Goal: Transaction & Acquisition: Purchase product/service

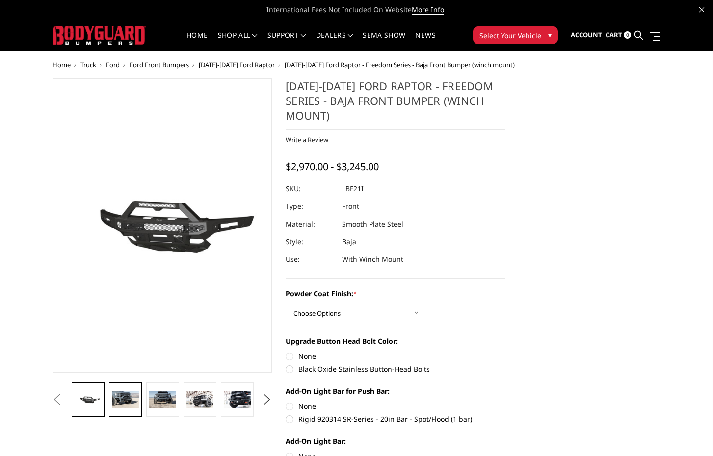
click at [126, 404] on img at bounding box center [125, 400] width 26 height 18
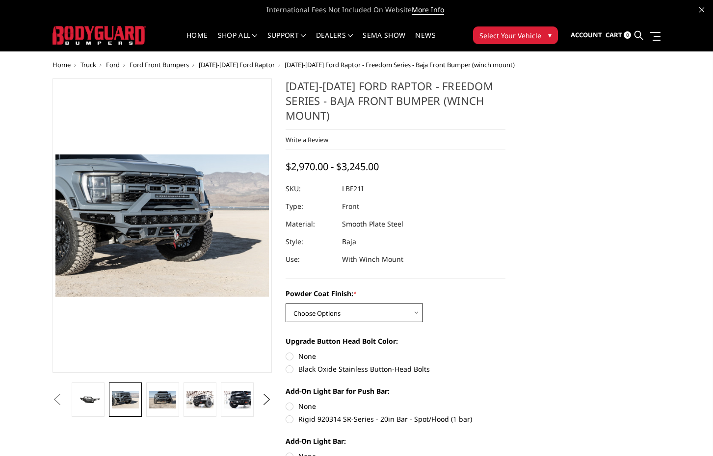
click at [413, 315] on select "Choose Options Bare Metal Texture Black Powder Coat" at bounding box center [354, 313] width 137 height 19
select select "2766"
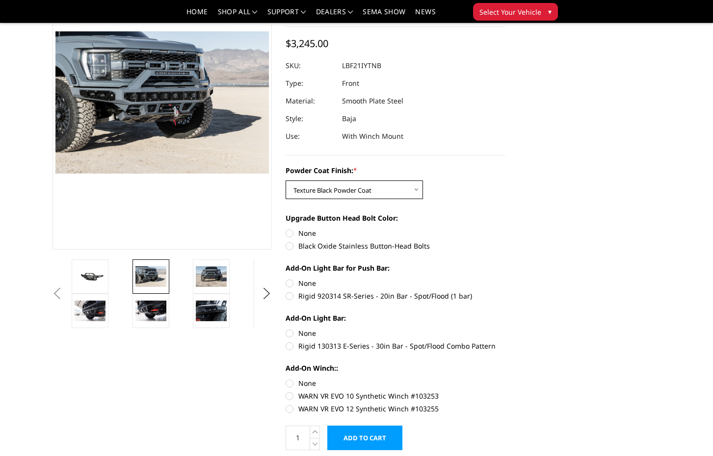
scroll to position [91, 0]
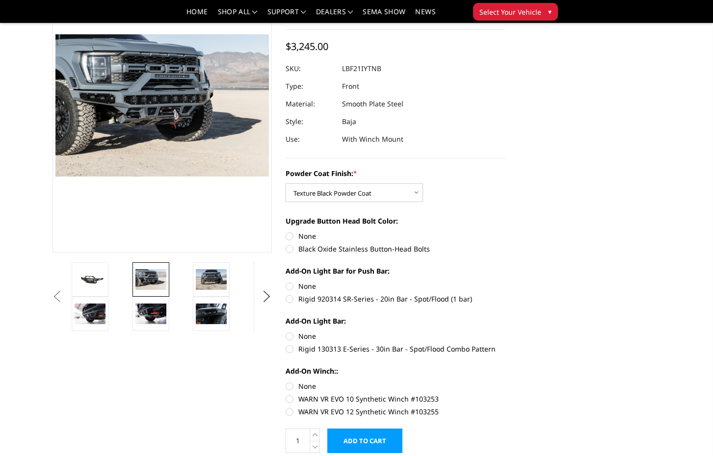
click at [293, 250] on label "Black Oxide Stainless Button-Head Bolts" at bounding box center [396, 249] width 220 height 10
click at [505, 232] on input "Black Oxide Stainless Button-Head Bolts" at bounding box center [505, 231] width 0 height 0
radio input "true"
click at [288, 235] on label "None" at bounding box center [396, 236] width 220 height 10
click at [286, 232] on input "None" at bounding box center [286, 231] width 0 height 0
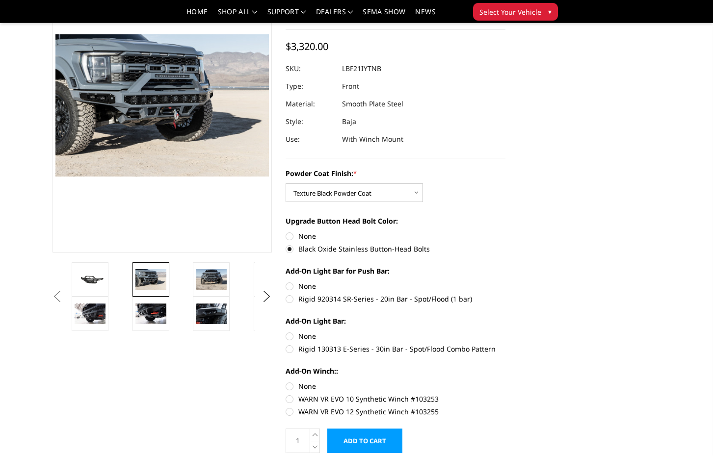
radio input "true"
click at [291, 250] on label "Black Oxide Stainless Button-Head Bolts" at bounding box center [396, 249] width 220 height 10
click at [505, 232] on input "Black Oxide Stainless Button-Head Bolts" at bounding box center [505, 231] width 0 height 0
radio input "true"
click at [290, 297] on label "Rigid 920314 SR-Series - 20in Bar - Spot/Flood (1 bar)" at bounding box center [396, 299] width 220 height 10
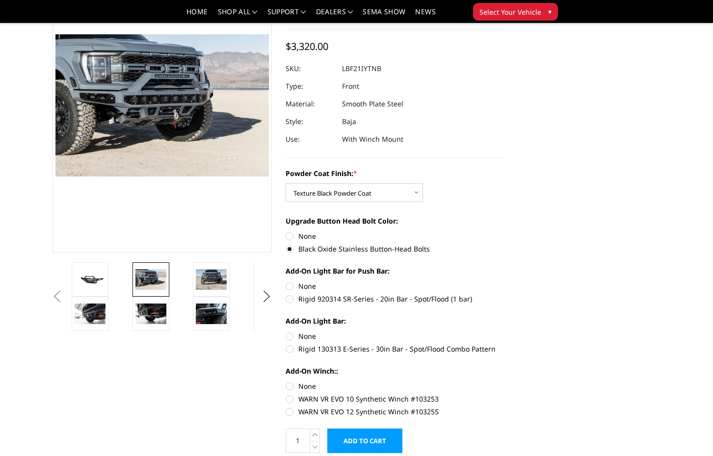
click at [505, 282] on input "Rigid 920314 SR-Series - 20in Bar - Spot/Flood (1 bar)" at bounding box center [505, 281] width 0 height 0
radio input "true"
click at [294, 351] on label "Rigid 130313 E-Series - 30in Bar - Spot/Flood Combo Pattern" at bounding box center [396, 349] width 220 height 10
click at [505, 332] on input "Rigid 130313 E-Series - 30in Bar - Spot/Flood Combo Pattern" at bounding box center [505, 331] width 0 height 0
radio input "true"
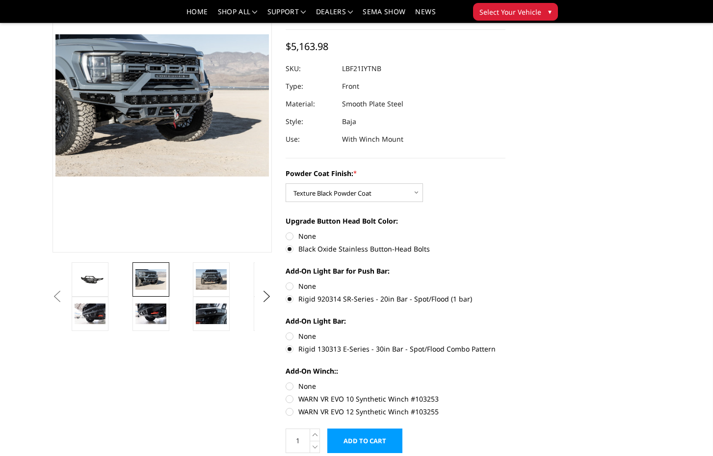
click at [287, 410] on label "WARN VR EVO 12 Synthetic Winch #103255" at bounding box center [396, 412] width 220 height 10
click at [505, 394] on input "WARN VR EVO 12 Synthetic Winch #103255" at bounding box center [505, 394] width 0 height 0
radio input "true"
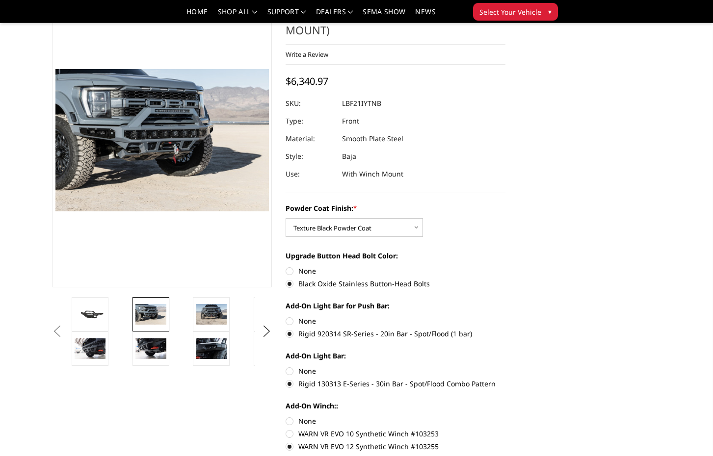
scroll to position [61, 0]
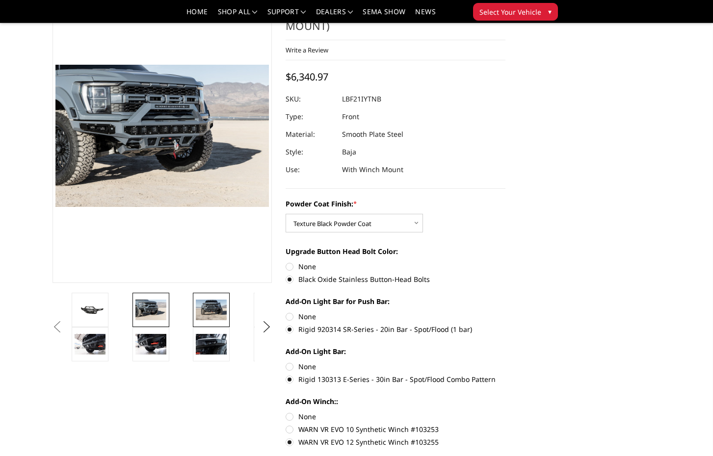
click at [213, 308] on img at bounding box center [211, 310] width 31 height 21
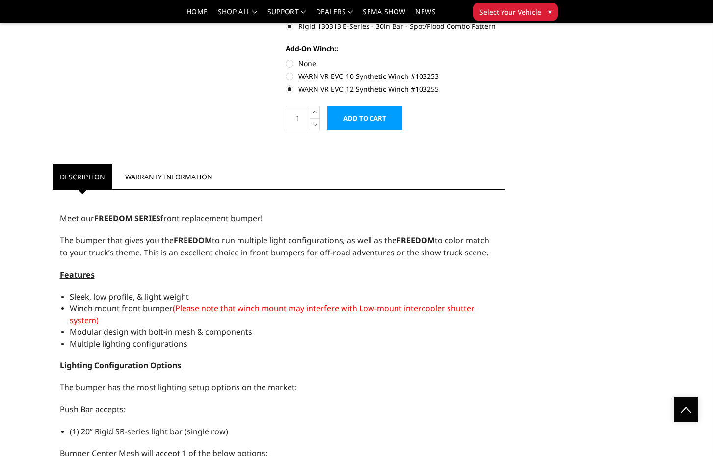
scroll to position [0, 0]
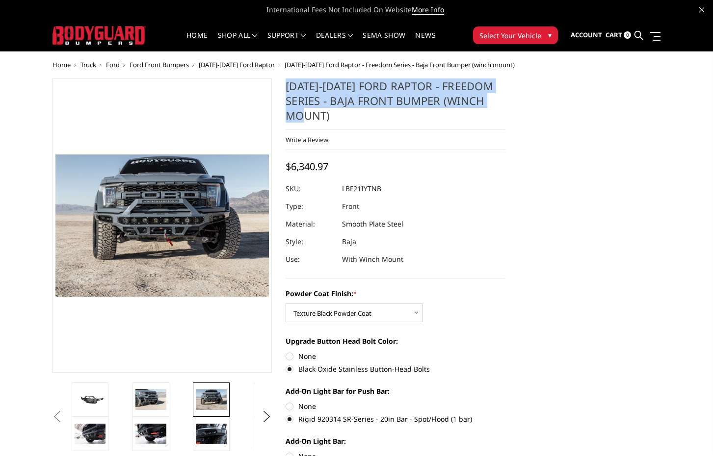
drag, startPoint x: 342, startPoint y: 114, endPoint x: 284, endPoint y: 84, distance: 66.3
click at [284, 84] on section "2021-2025 Ford Raptor - Freedom Series - Baja Front Bumper (winch mount) Write …" at bounding box center [396, 330] width 234 height 505
copy h1 "[DATE]-[DATE] Ford Raptor - Freedom Series - Baja Front Bumper (winch mount)"
click at [550, 35] on span "▾" at bounding box center [549, 35] width 3 height 10
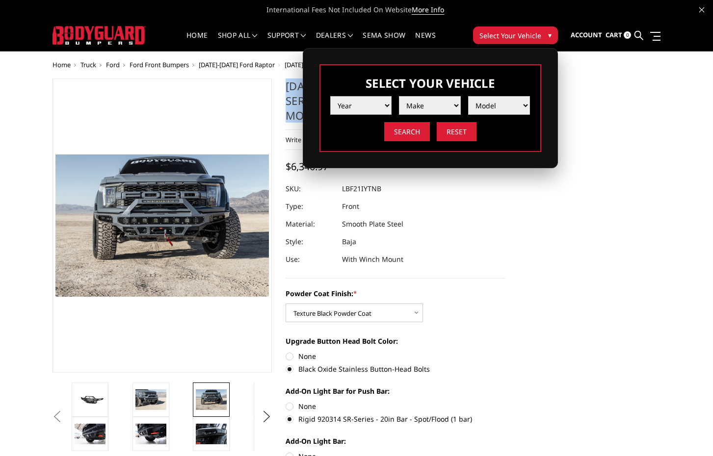
click at [387, 106] on select "Year 2025 2024 2023 2022 2021 2020 2019 2018 2017 2016 2015 2014 2013 2012 2011…" at bounding box center [361, 105] width 62 height 19
select select "yr_2024"
click at [441, 109] on select "Make Chevrolet Ford GMC Ram Toyota" at bounding box center [430, 105] width 62 height 19
select select "mk_ford"
click at [494, 110] on select "Model F150 F150 Raptor F250 / F350 F450 F550" at bounding box center [499, 105] width 62 height 19
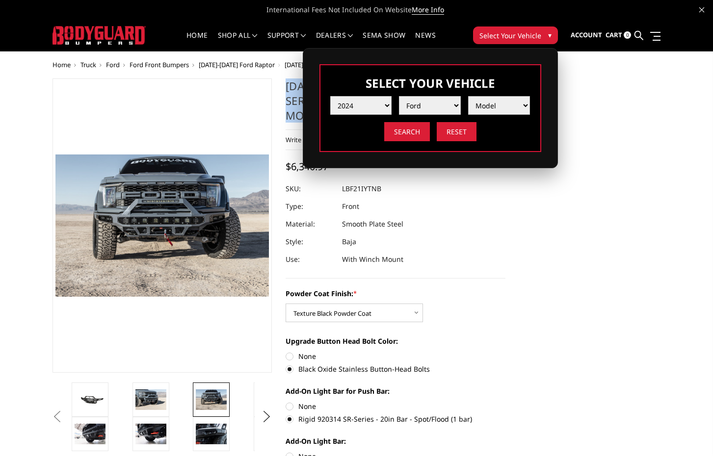
select select "md_f150-raptor"
click at [405, 134] on input "Search" at bounding box center [407, 131] width 46 height 19
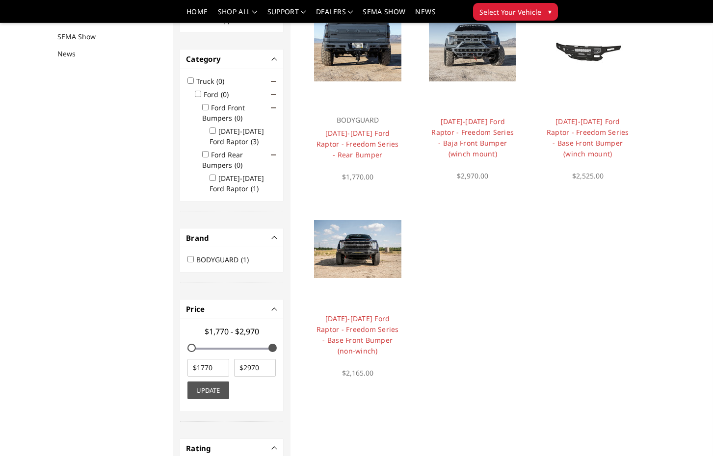
scroll to position [111, 0]
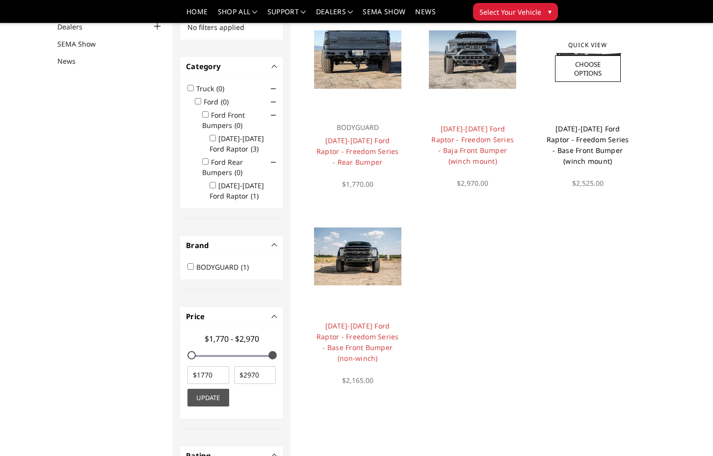
click at [574, 137] on link "[DATE]-[DATE] Ford Raptor - Freedom Series - Base Front Bumper (winch mount)" at bounding box center [588, 145] width 82 height 42
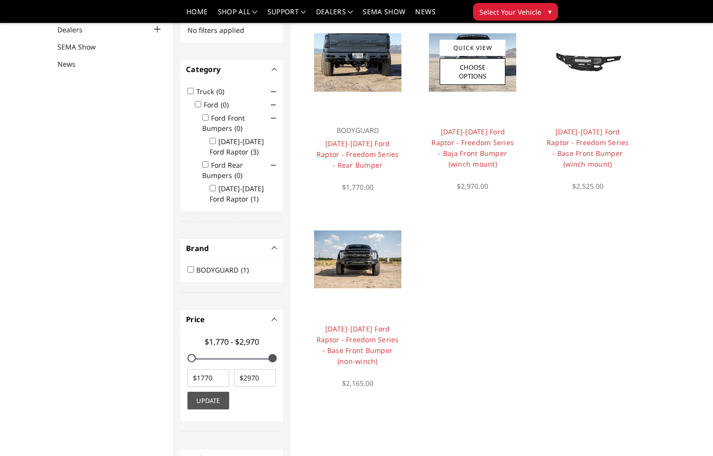
scroll to position [106, 0]
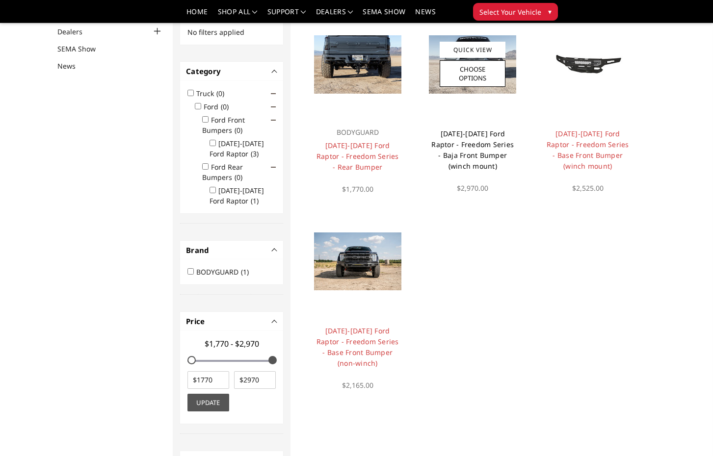
click at [476, 139] on link "[DATE]-[DATE] Ford Raptor - Freedom Series - Baja Front Bumper (winch mount)" at bounding box center [472, 150] width 82 height 42
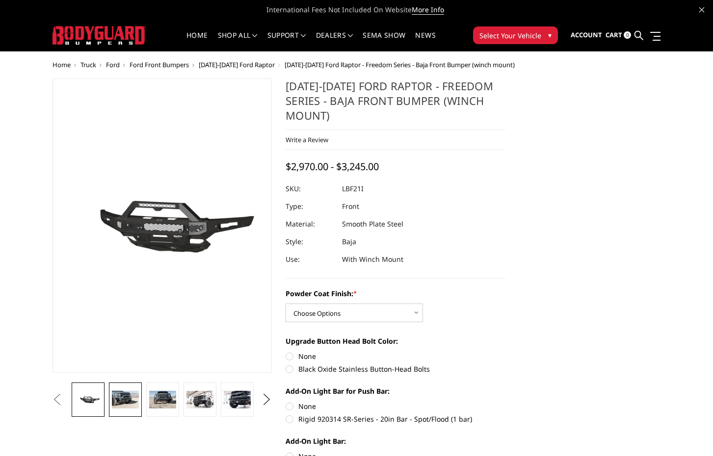
click at [123, 402] on img at bounding box center [125, 400] width 26 height 18
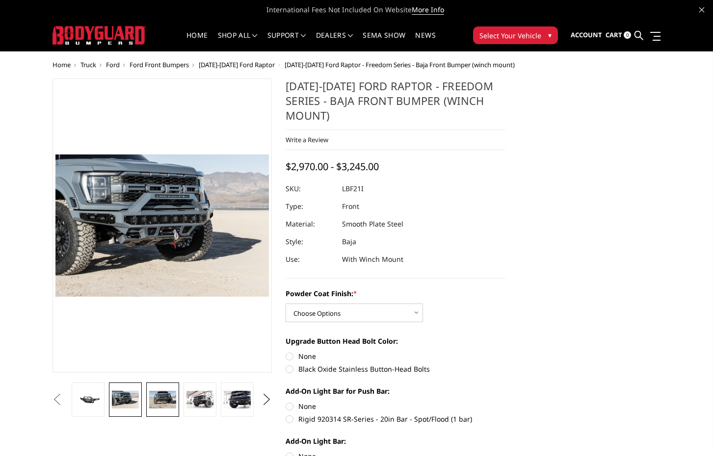
click at [173, 390] on link at bounding box center [162, 400] width 32 height 34
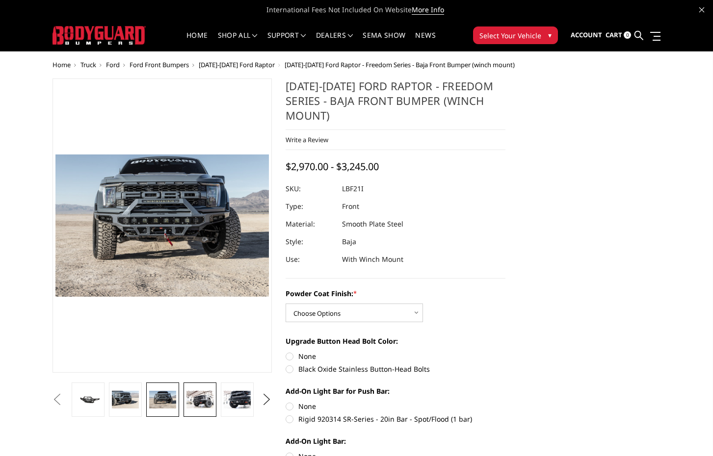
click at [195, 394] on img at bounding box center [199, 400] width 26 height 18
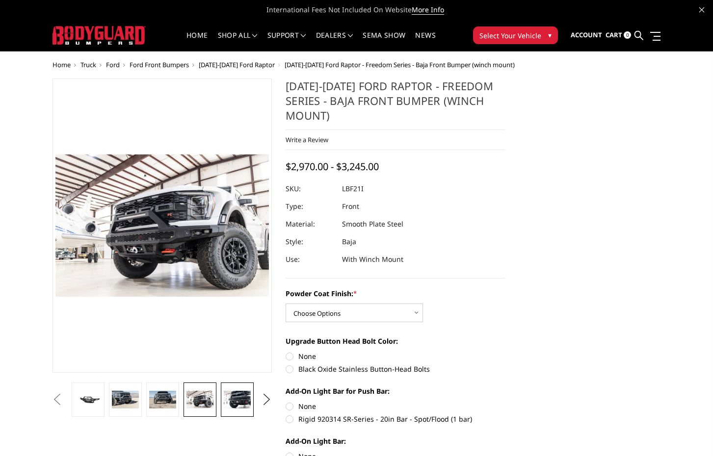
click at [238, 402] on img at bounding box center [237, 400] width 26 height 18
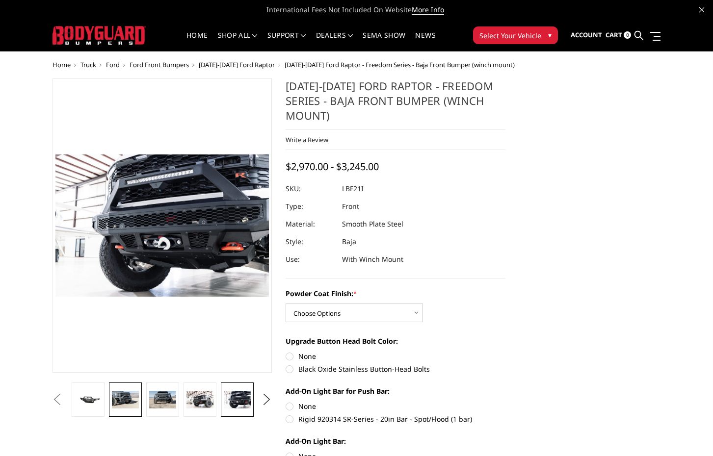
click at [140, 408] on link at bounding box center [125, 400] width 32 height 34
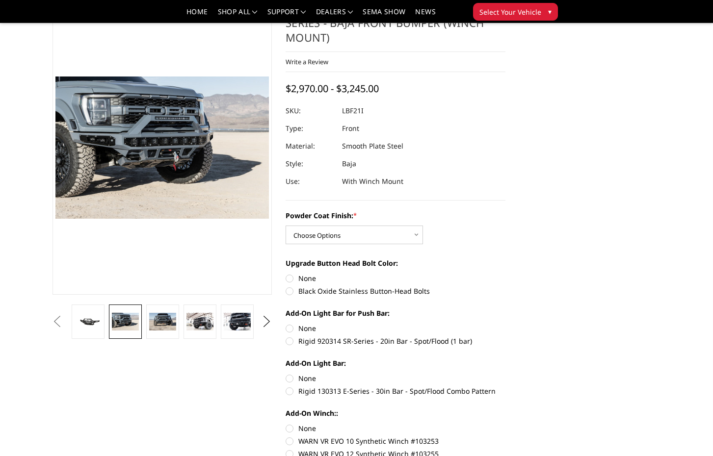
scroll to position [48, 0]
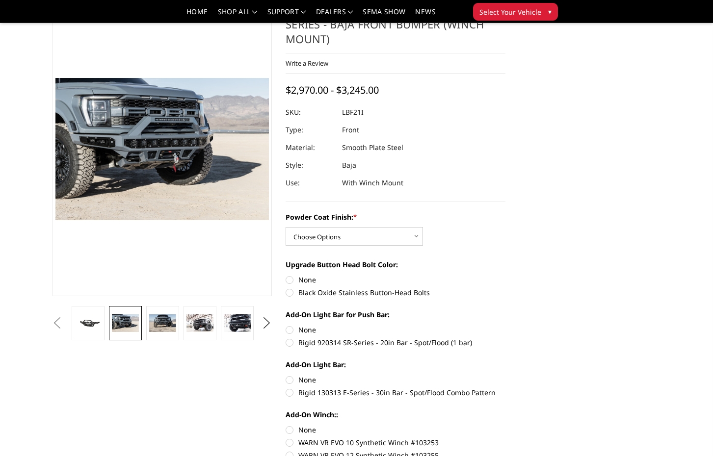
click at [289, 394] on label "Rigid 130313 E-Series - 30in Bar - Spot/Flood Combo Pattern" at bounding box center [396, 393] width 220 height 10
click at [505, 375] on input "Rigid 130313 E-Series - 30in Bar - Spot/Flood Combo Pattern" at bounding box center [505, 375] width 0 height 0
radio input "true"
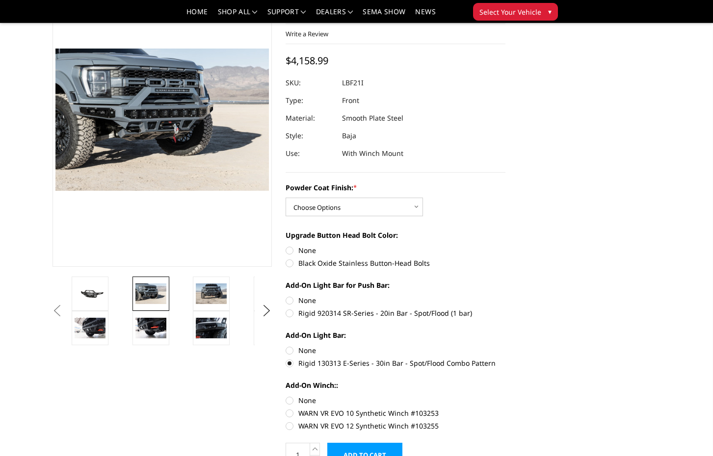
scroll to position [78, 0]
click at [289, 351] on label "None" at bounding box center [396, 350] width 220 height 10
click at [286, 345] on input "None" at bounding box center [286, 345] width 0 height 0
radio input "true"
click at [289, 366] on label "Rigid 130313 E-Series - 30in Bar - Spot/Flood Combo Pattern" at bounding box center [396, 363] width 220 height 10
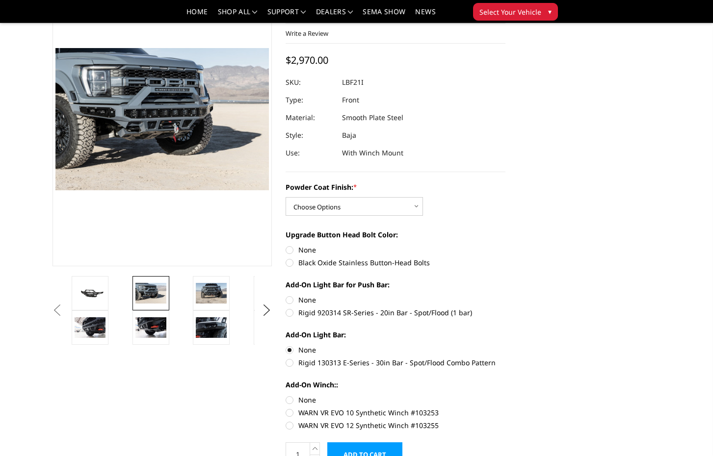
click at [505, 345] on input "Rigid 130313 E-Series - 30in Bar - Spot/Flood Combo Pattern" at bounding box center [505, 345] width 0 height 0
radio input "true"
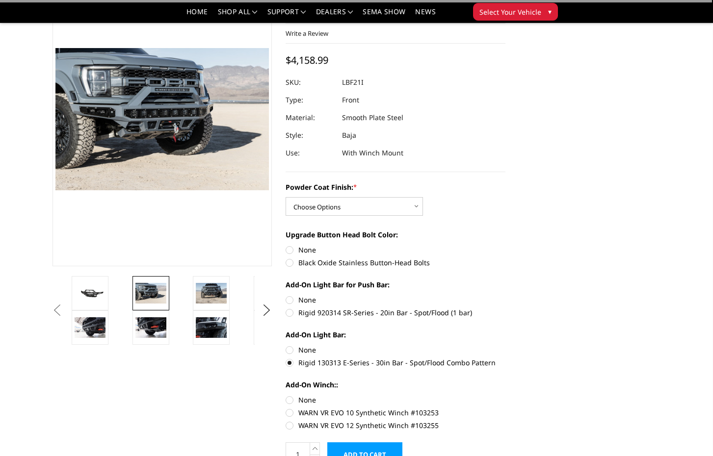
click at [289, 366] on label "Rigid 130313 E-Series - 30in Bar - Spot/Flood Combo Pattern" at bounding box center [396, 363] width 220 height 10
click at [505, 345] on input "Rigid 130313 E-Series - 30in Bar - Spot/Flood Combo Pattern" at bounding box center [505, 345] width 0 height 0
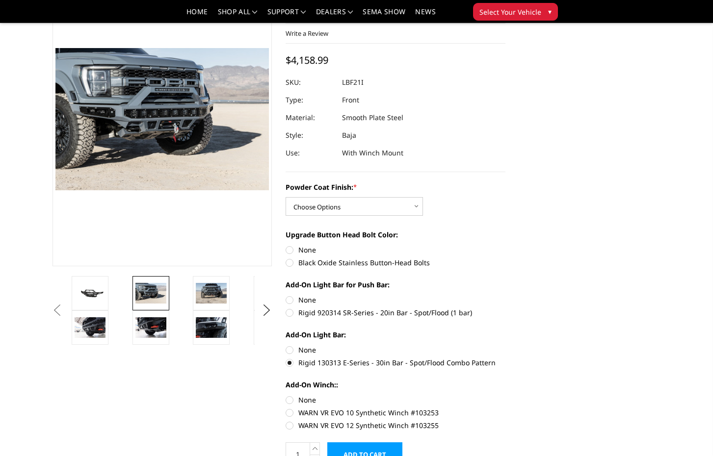
click at [290, 352] on label "None" at bounding box center [396, 350] width 220 height 10
click at [286, 345] on input "None" at bounding box center [286, 345] width 0 height 0
radio input "true"
click at [290, 428] on label "WARN VR EVO 12 Synthetic Winch #103255" at bounding box center [396, 425] width 220 height 10
click at [505, 408] on input "WARN VR EVO 12 Synthetic Winch #103255" at bounding box center [505, 408] width 0 height 0
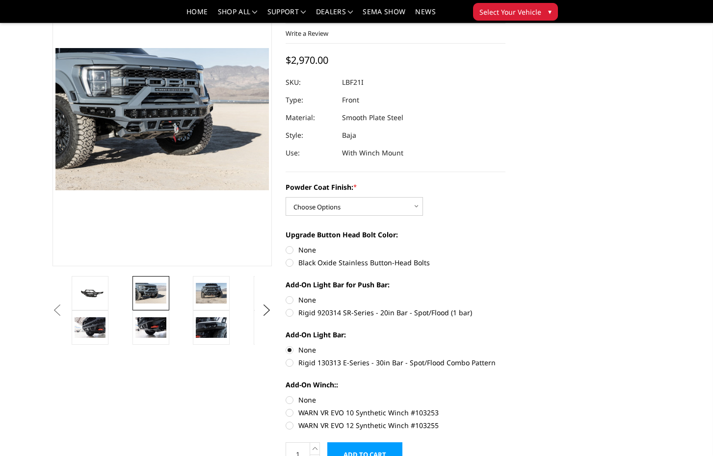
radio input "true"
click at [290, 414] on label "WARN VR EVO 10 Synthetic Winch #103253" at bounding box center [396, 413] width 220 height 10
click at [505, 395] on input "WARN VR EVO 10 Synthetic Winch #103253" at bounding box center [505, 395] width 0 height 0
radio input "true"
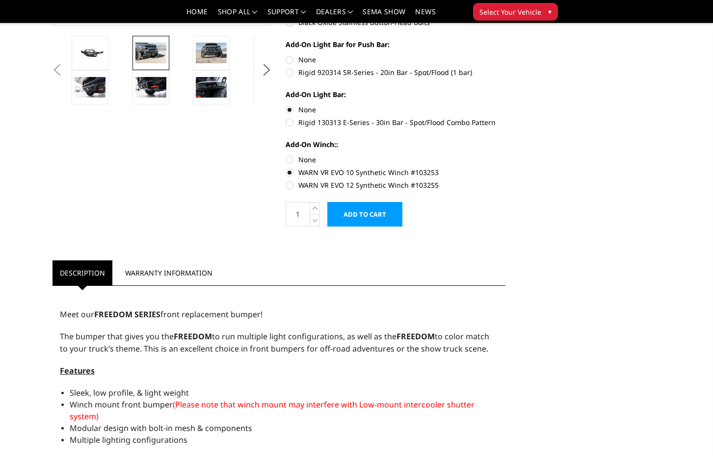
scroll to position [0, 0]
